Goal: Transaction & Acquisition: Purchase product/service

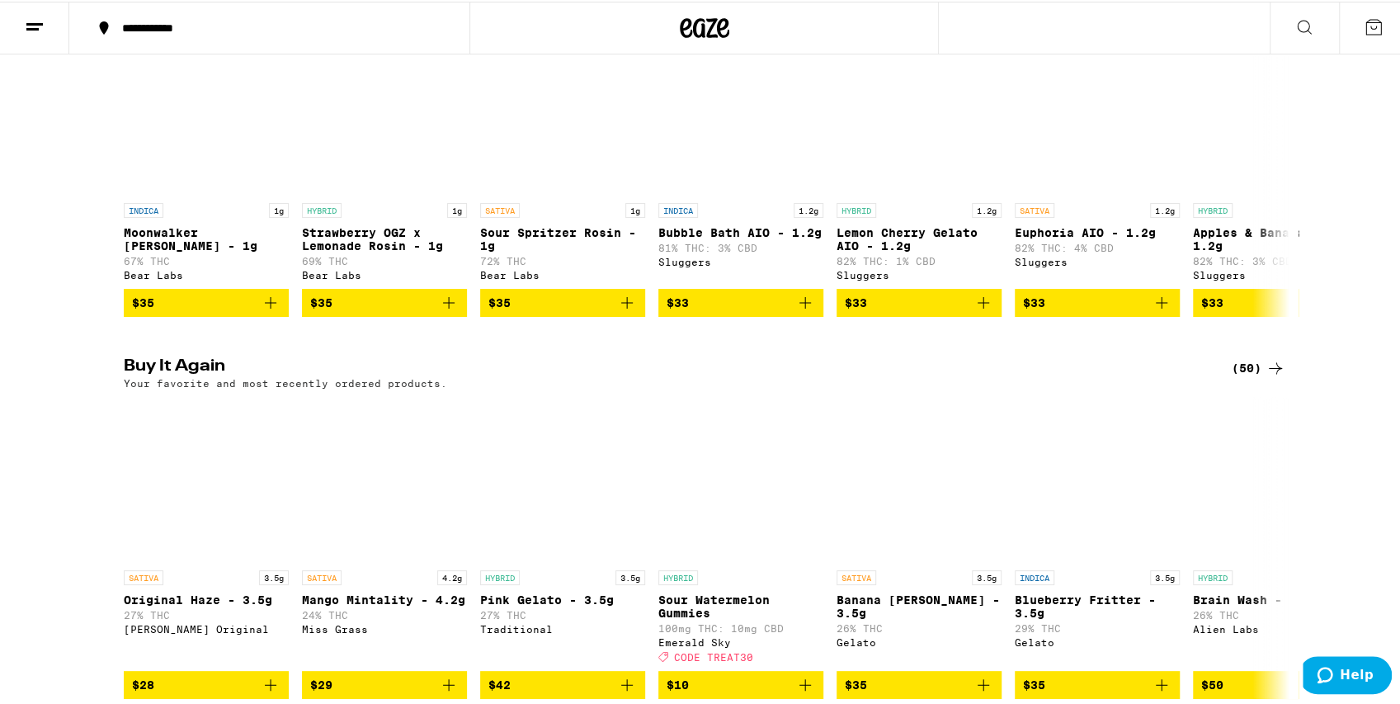
scroll to position [1595, 0]
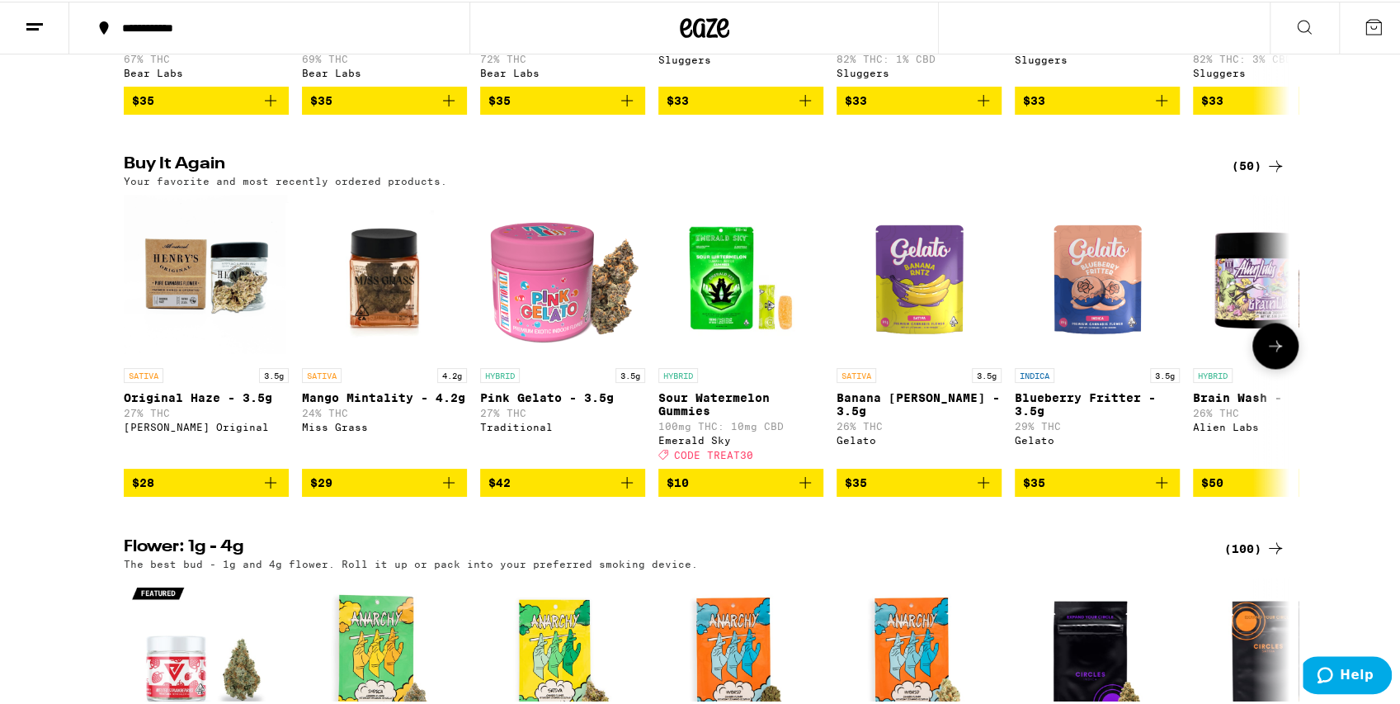
click at [978, 487] on icon "Add to bag" at bounding box center [984, 481] width 12 height 12
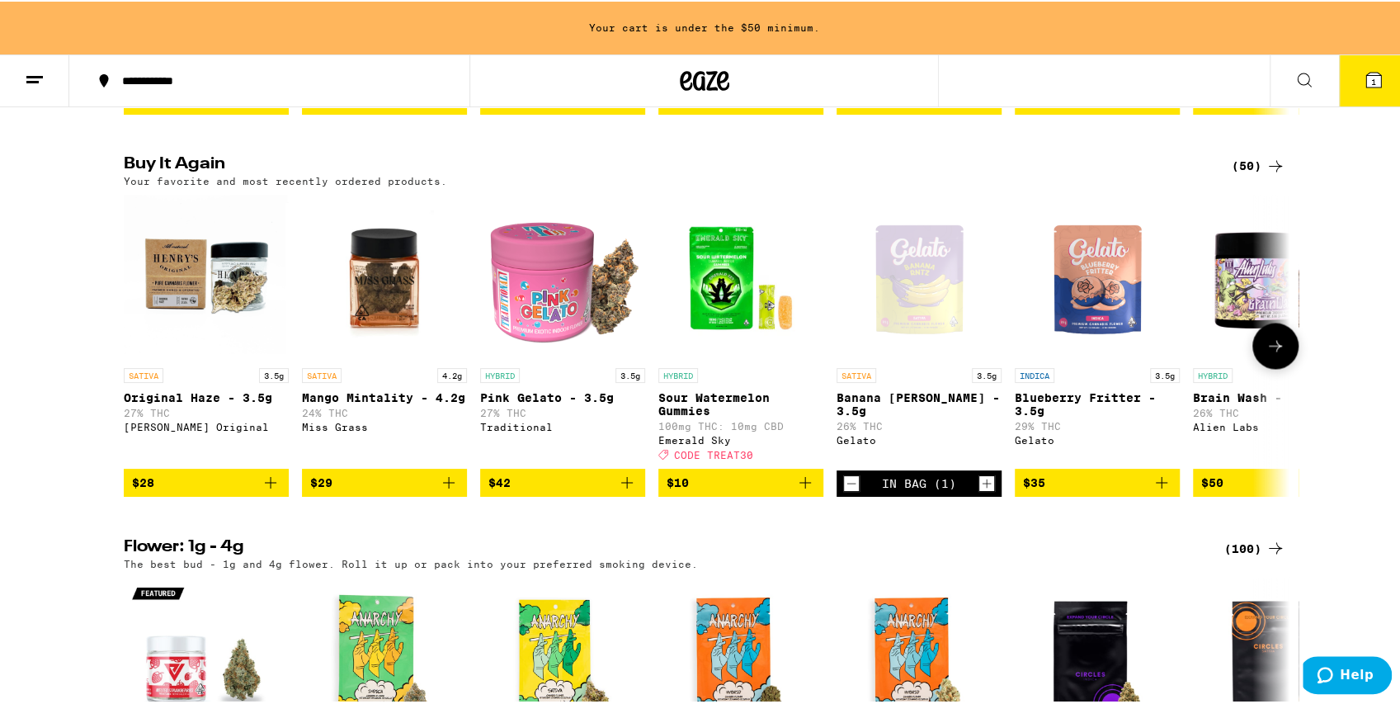
click at [1162, 491] on icon "Add to bag" at bounding box center [1162, 481] width 20 height 20
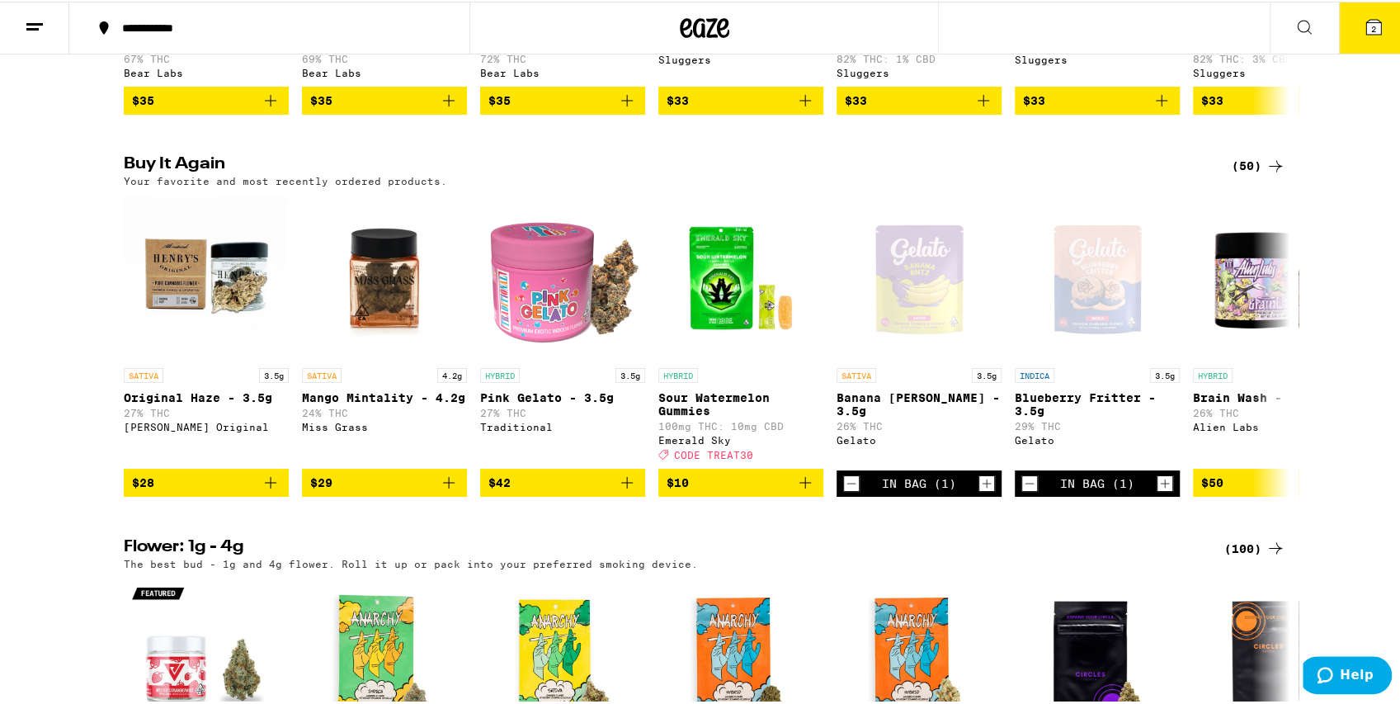
click at [1371, 27] on span "2" at bounding box center [1373, 27] width 5 height 10
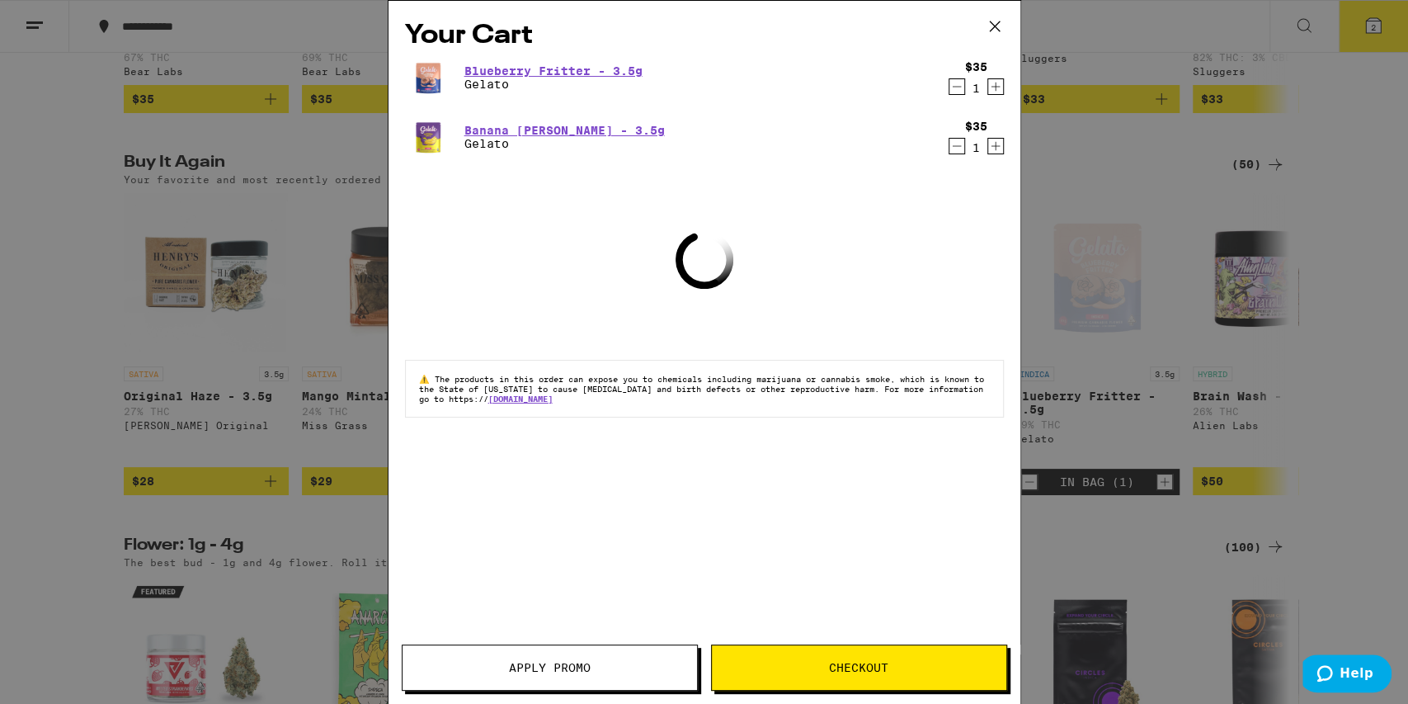
click at [921, 673] on button "Checkout" at bounding box center [859, 667] width 296 height 46
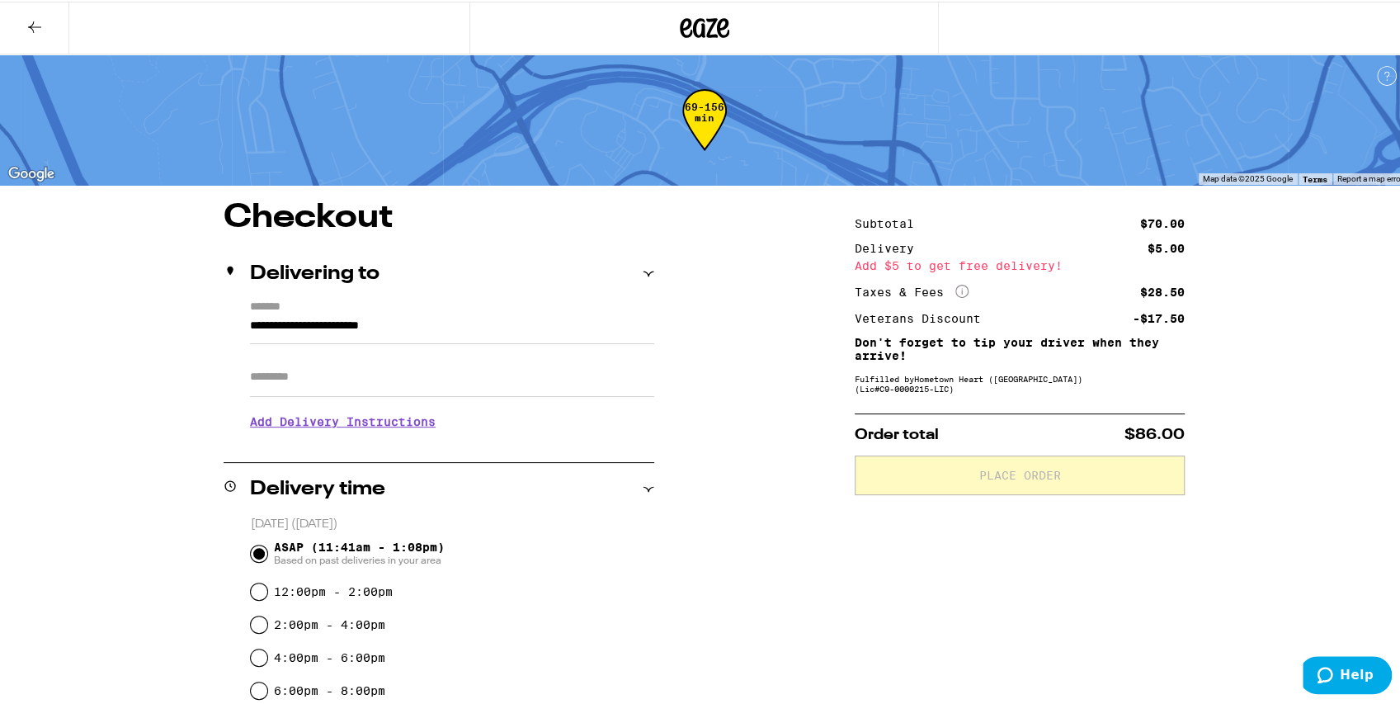
click at [741, 379] on div "**********" at bounding box center [705, 654] width 1188 height 909
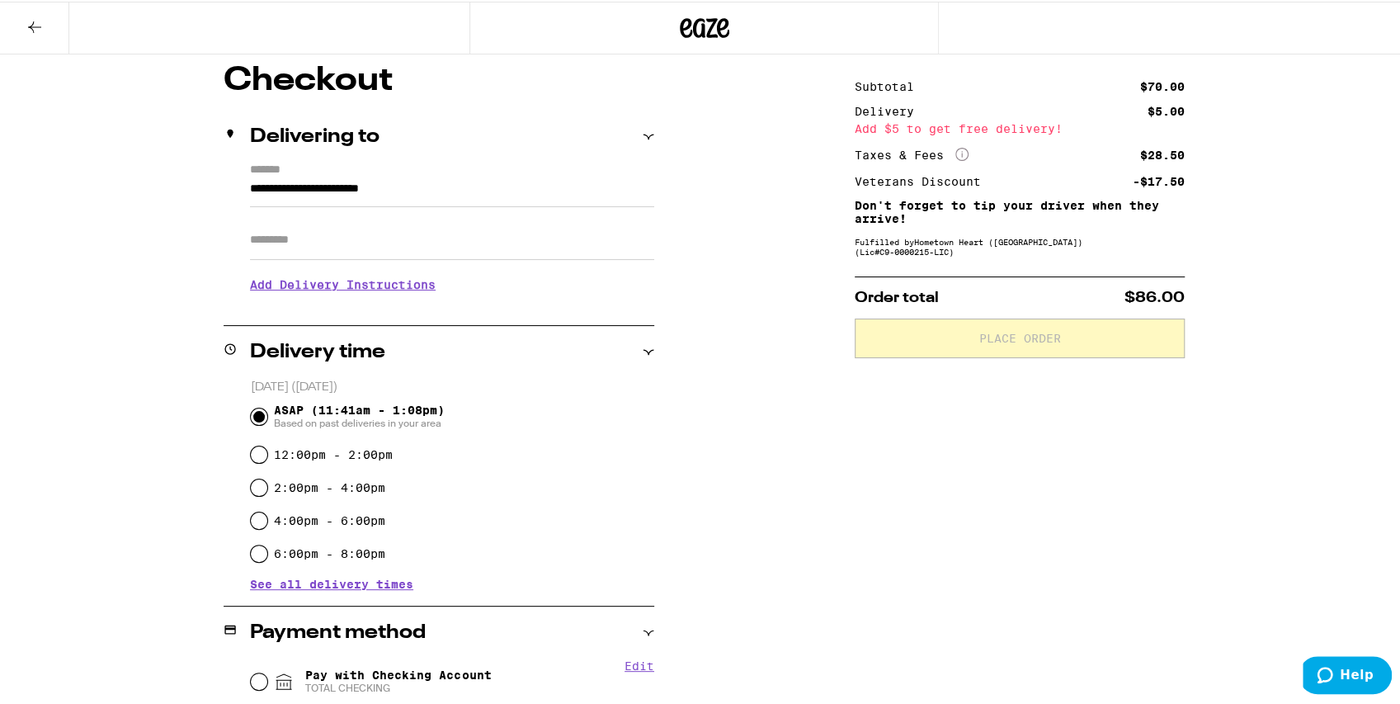
scroll to position [165, 0]
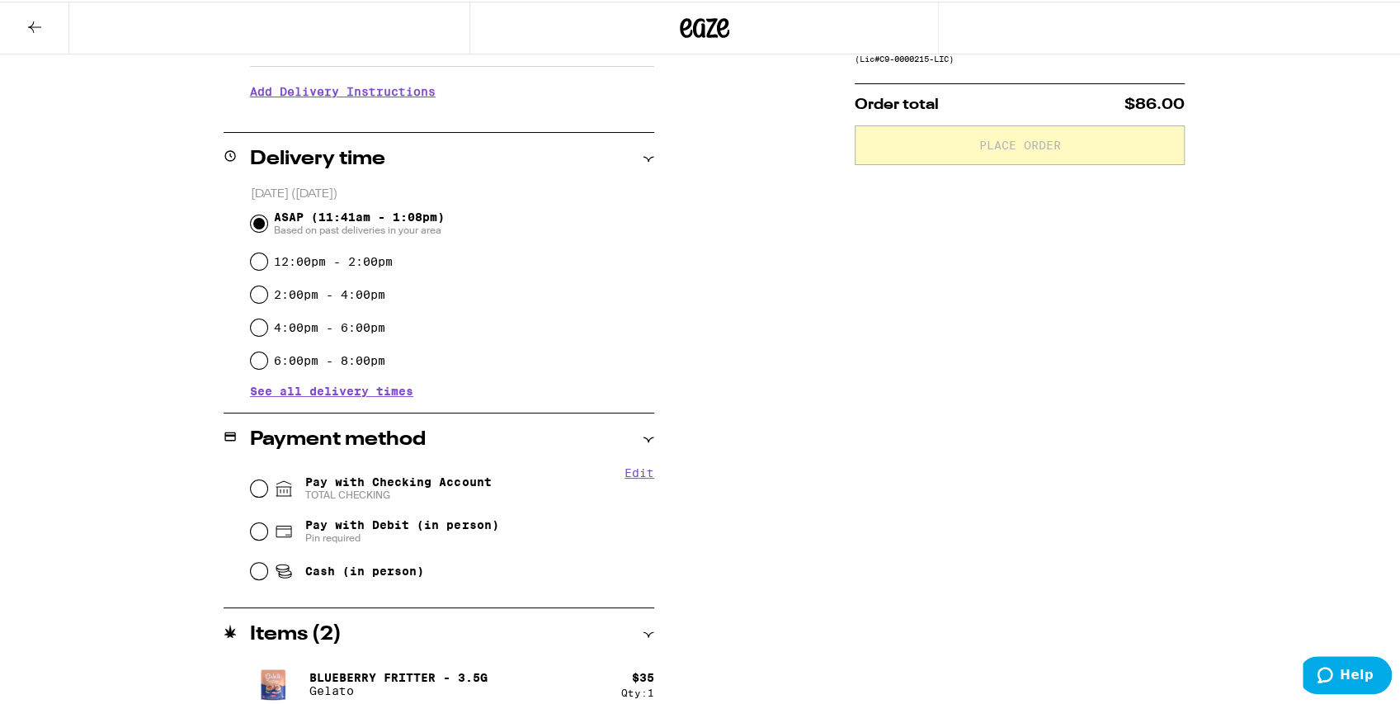
click at [432, 484] on span "Pay with Checking Account TOTAL CHECKING" at bounding box center [398, 487] width 186 height 26
click at [267, 484] on input "Pay with Checking Account TOTAL CHECKING" at bounding box center [259, 486] width 16 height 16
radio input "true"
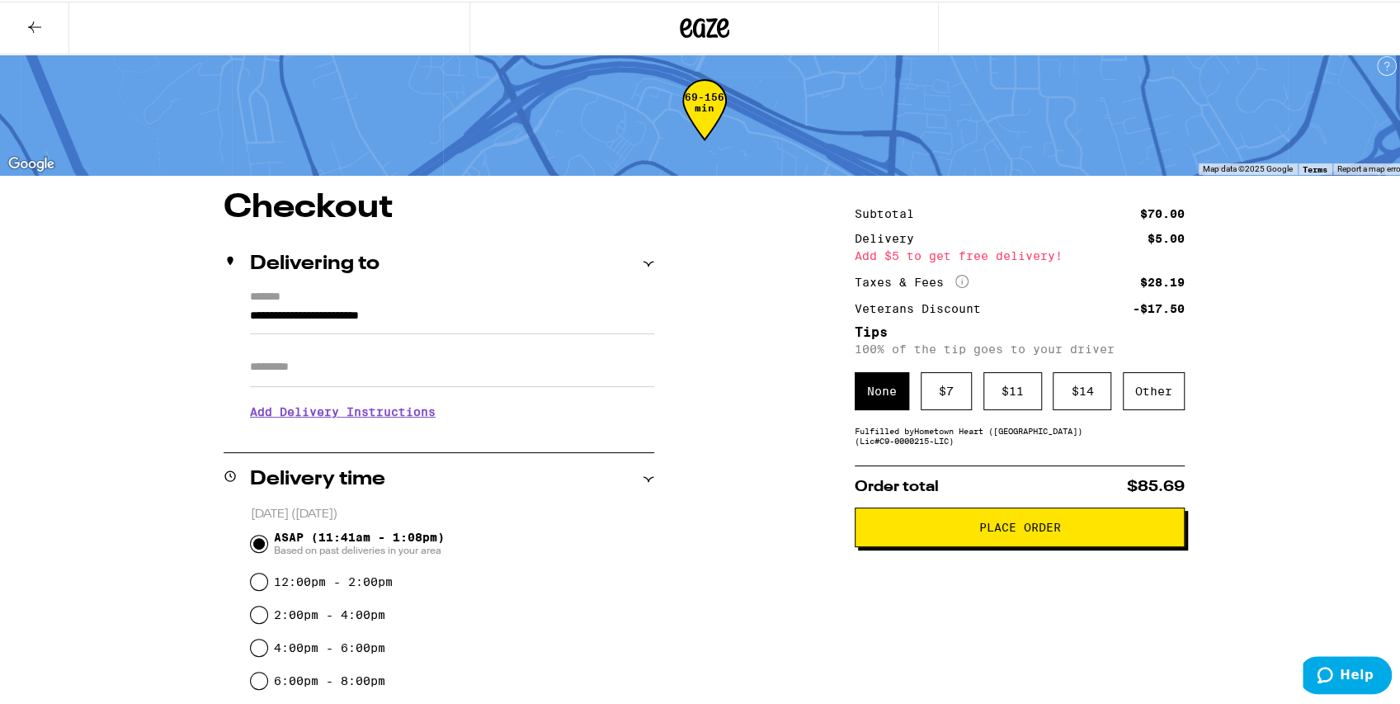
scroll to position [0, 0]
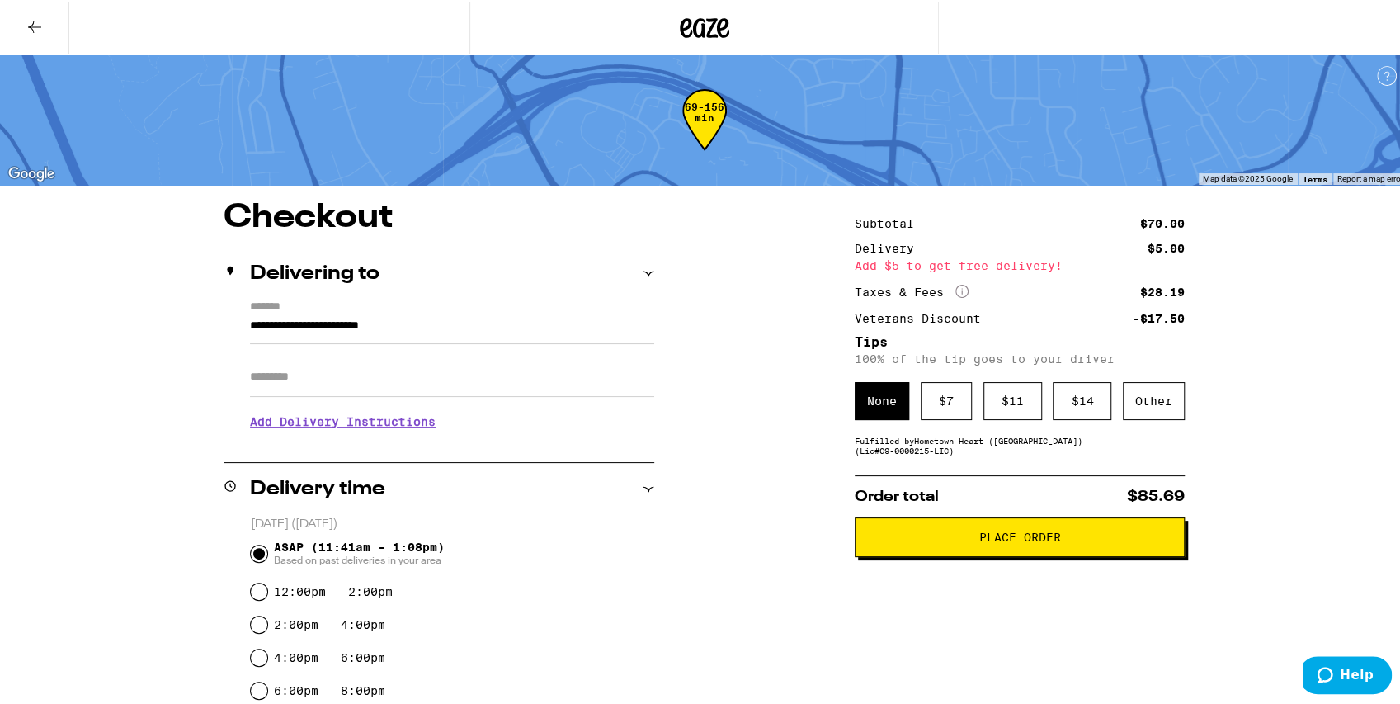
click at [970, 564] on div "Subtotal $70.00 Delivery $5.00 Add $5 to get free delivery! Taxes & Fees More I…" at bounding box center [1020, 681] width 330 height 963
click at [992, 541] on span "Place Order" at bounding box center [1020, 536] width 82 height 12
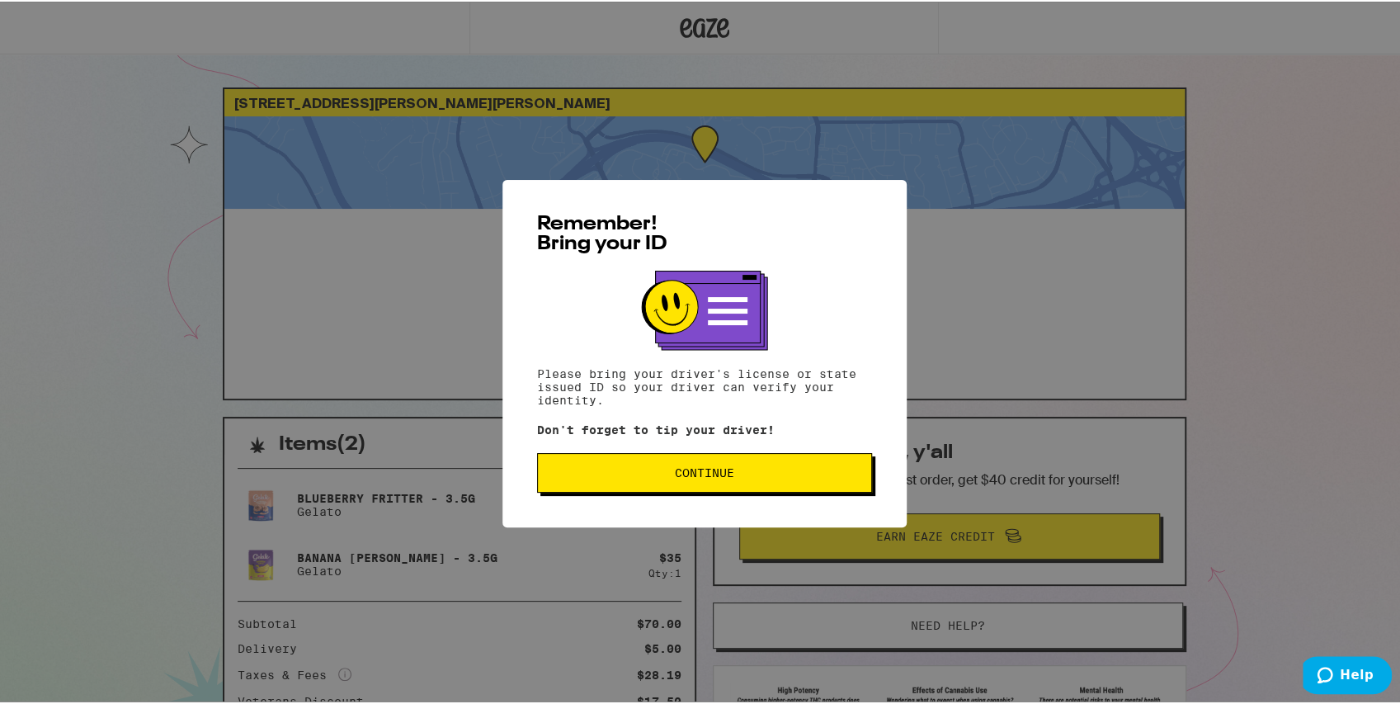
click at [676, 477] on span "Continue" at bounding box center [704, 471] width 59 height 12
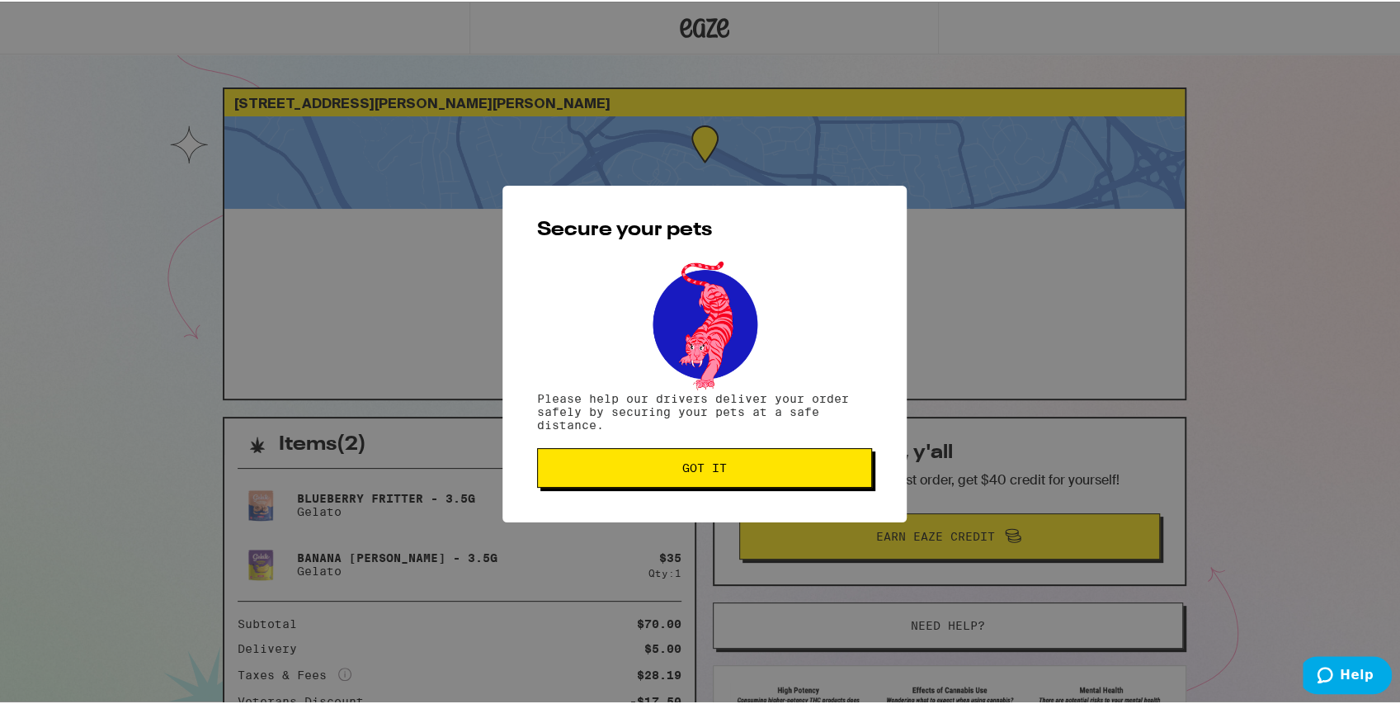
click at [688, 477] on button "Got it" at bounding box center [704, 466] width 335 height 40
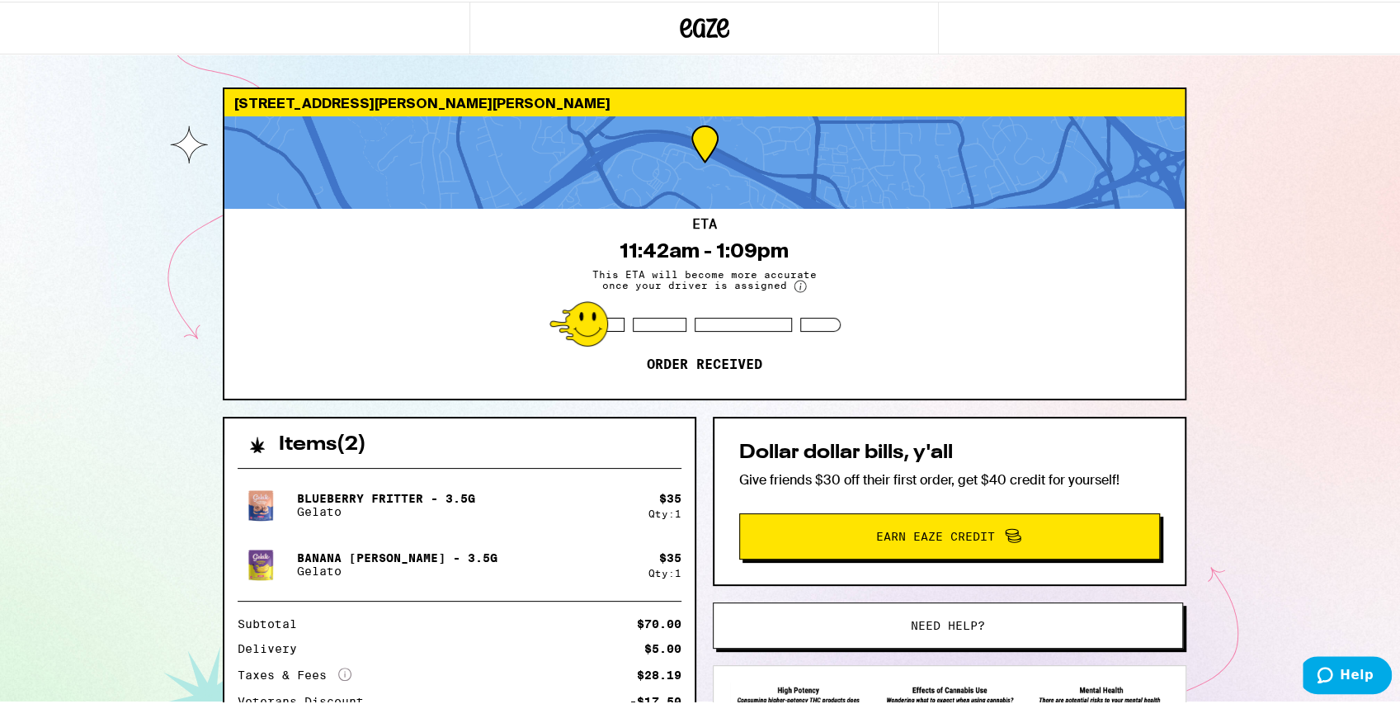
click at [1269, 238] on div "[STREET_ADDRESS][PERSON_NAME][PERSON_NAME] ETA 11:42am - 1:09pm This ETA will b…" at bounding box center [704, 449] width 1408 height 899
